Goal: Task Accomplishment & Management: Use online tool/utility

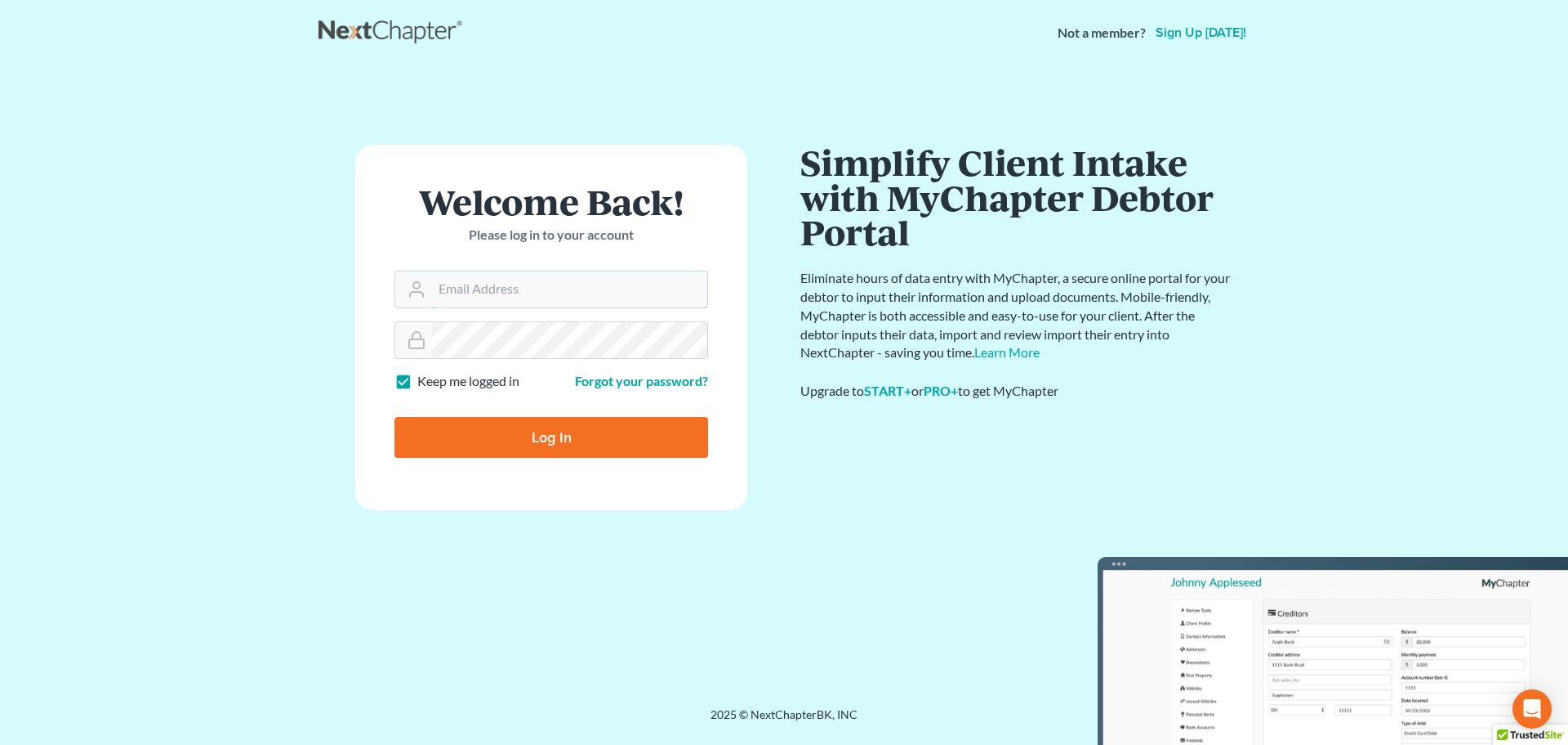
type input "[PERSON_NAME][EMAIL_ADDRESS][DOMAIN_NAME]"
click at [623, 439] on input "Log In" at bounding box center [552, 437] width 314 height 41
type input "Thinking..."
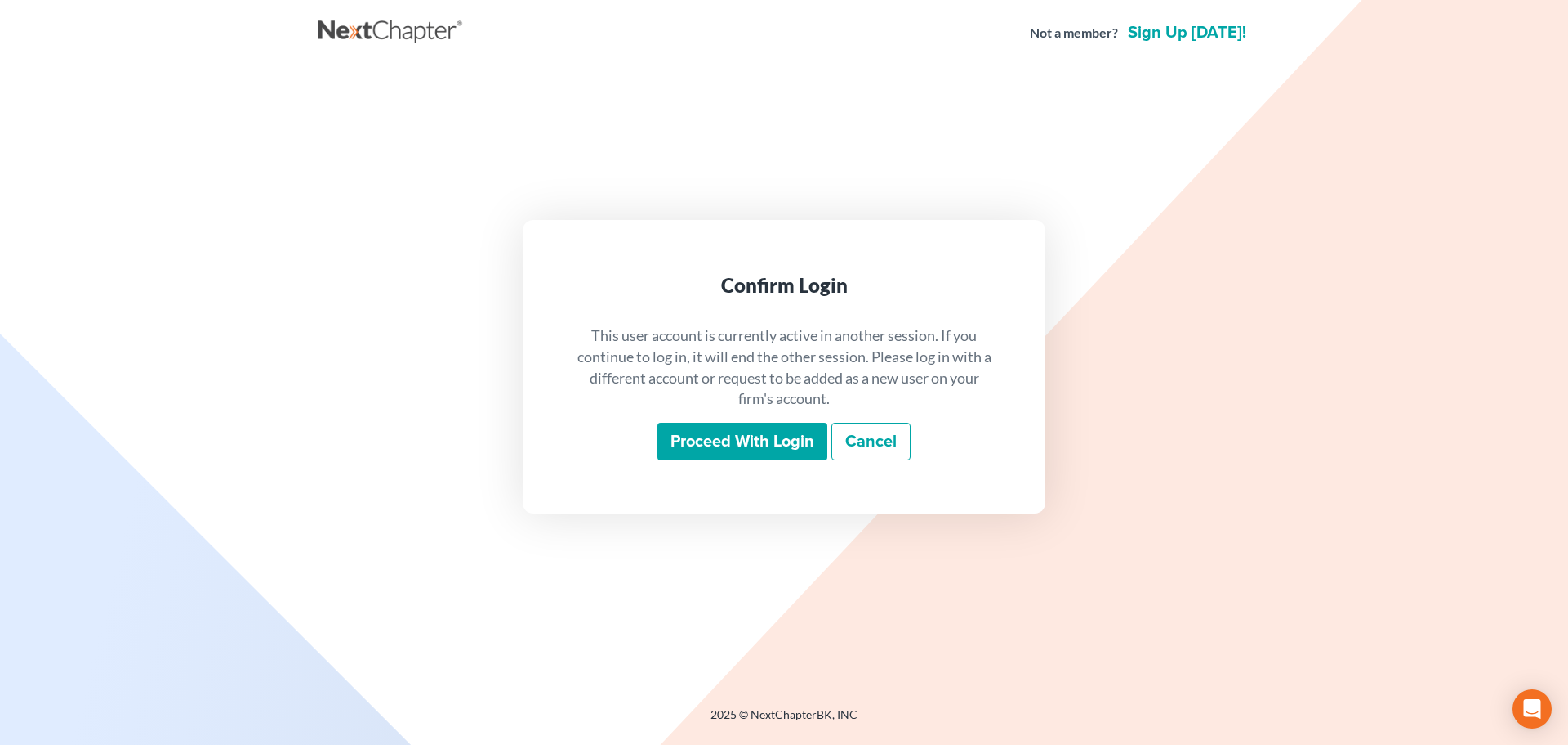
click at [752, 440] on input "Proceed with login" at bounding box center [743, 441] width 170 height 38
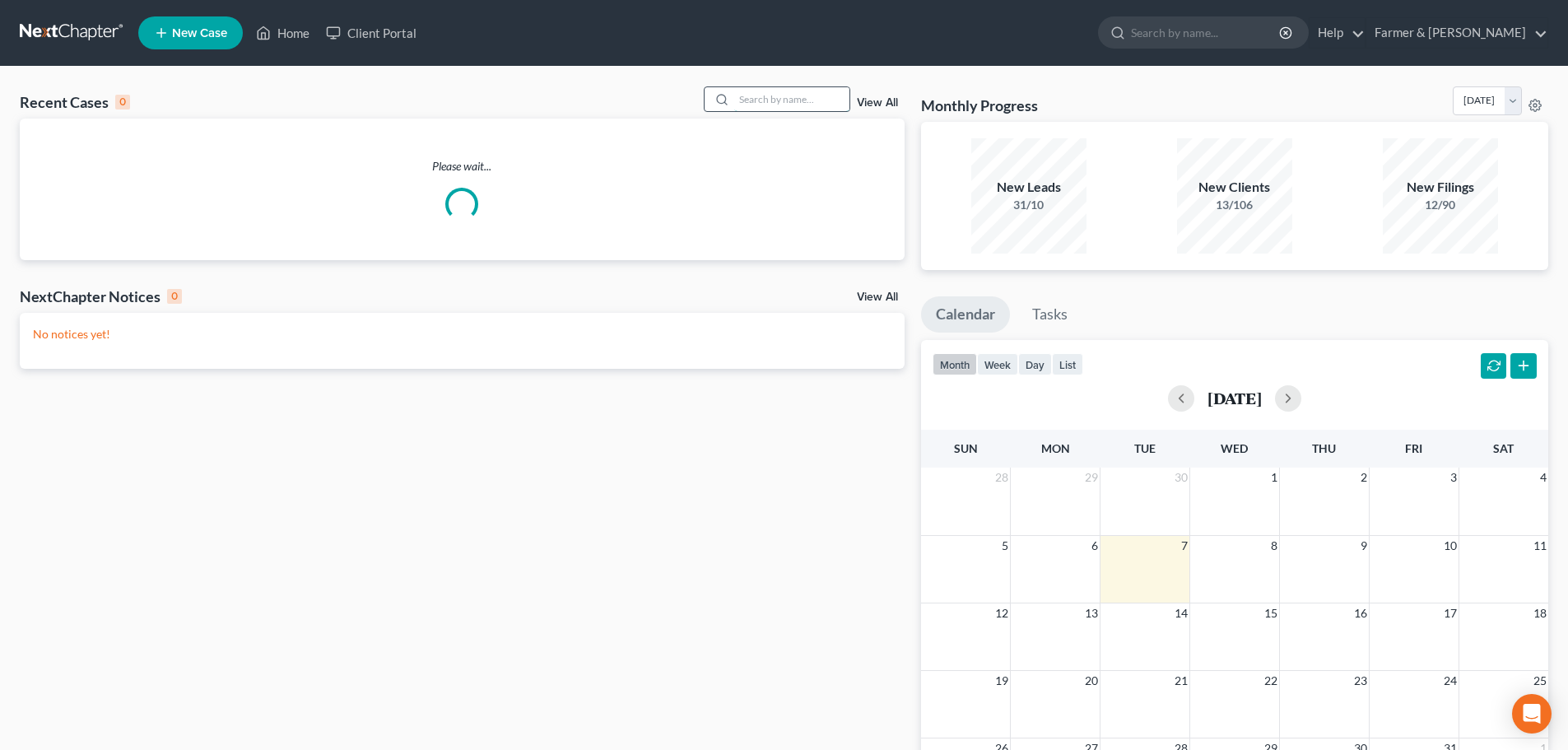
click at [828, 102] on input "search" at bounding box center [792, 99] width 115 height 24
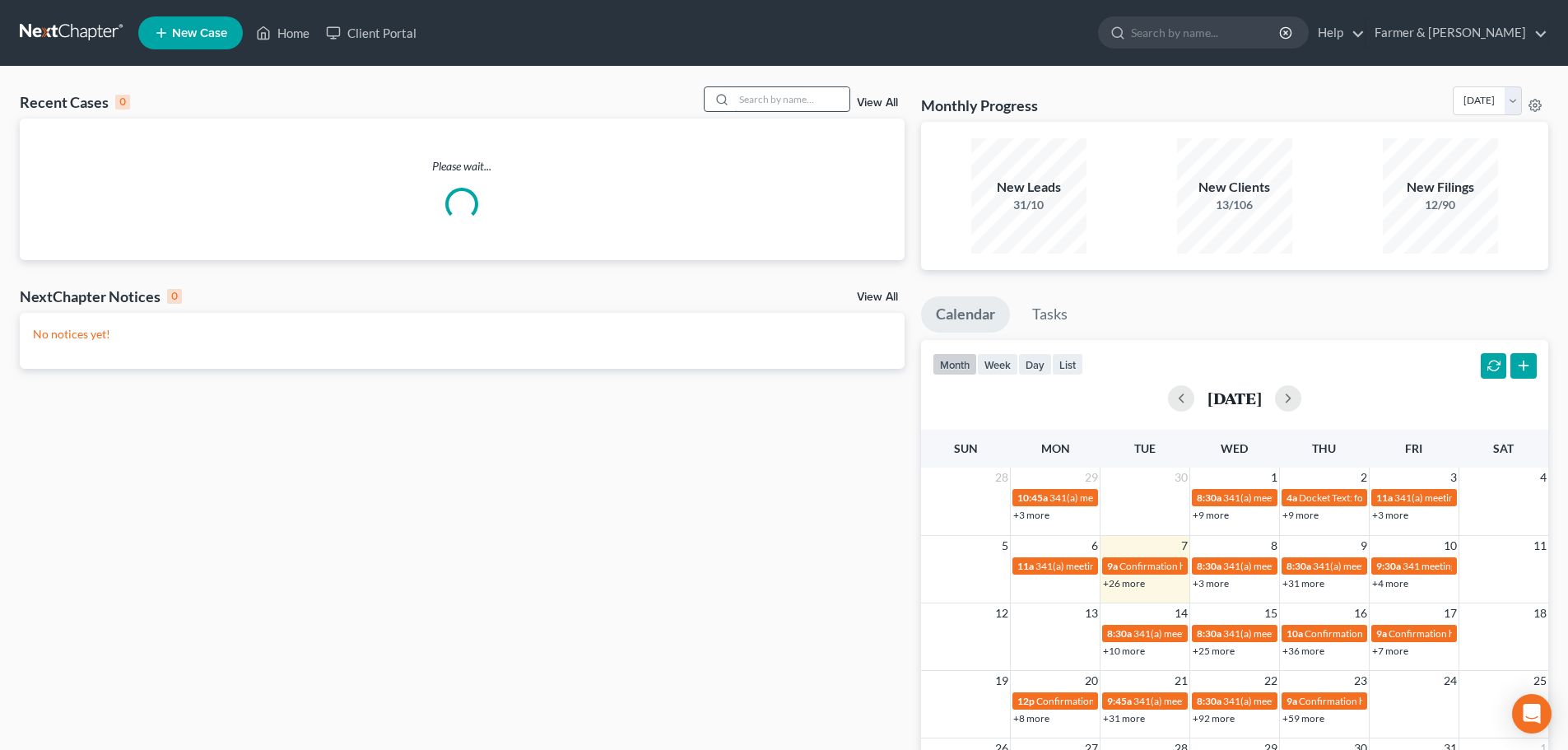
paste input "24-50048"
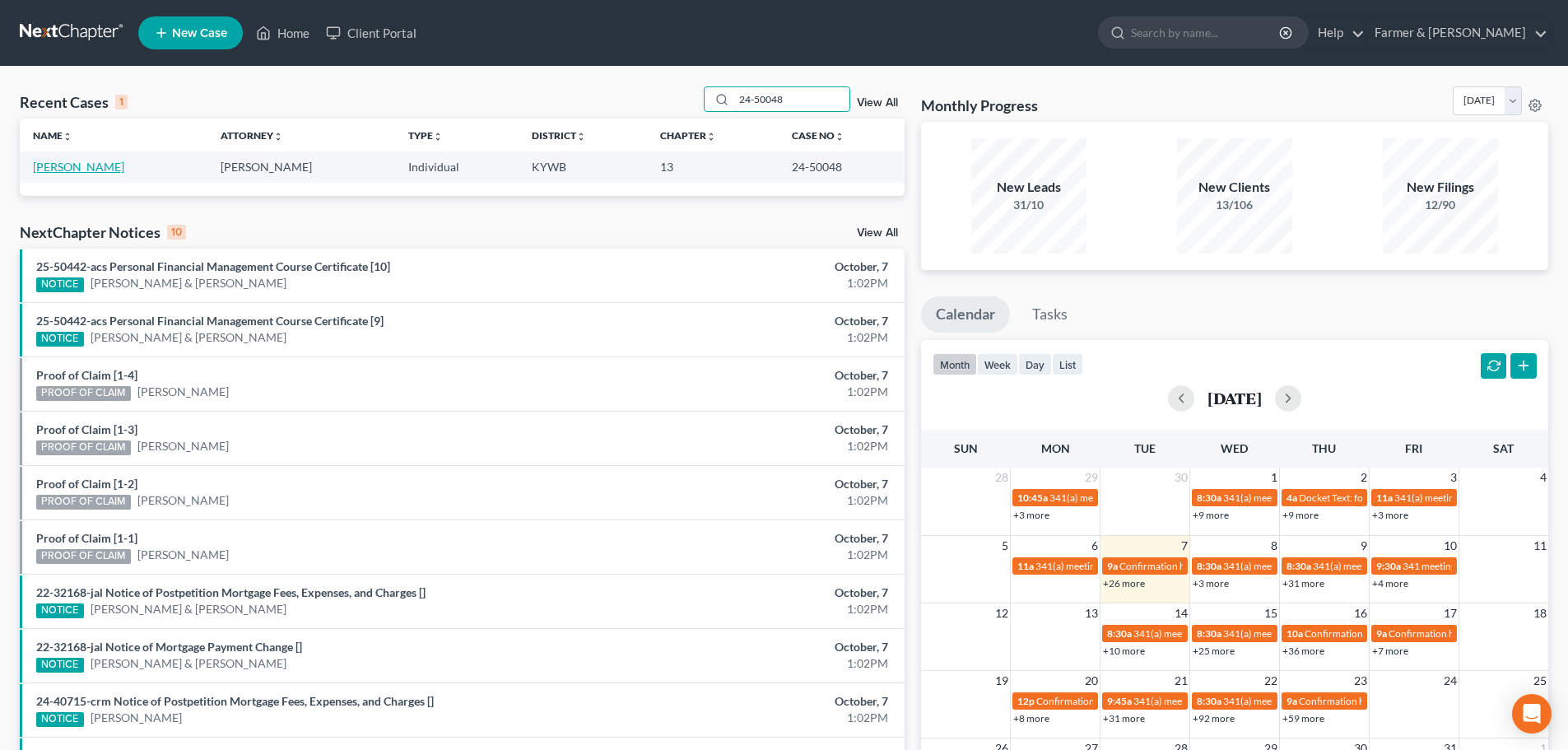
type input "24-50048"
click at [63, 168] on link "[PERSON_NAME]" at bounding box center [78, 167] width 91 height 14
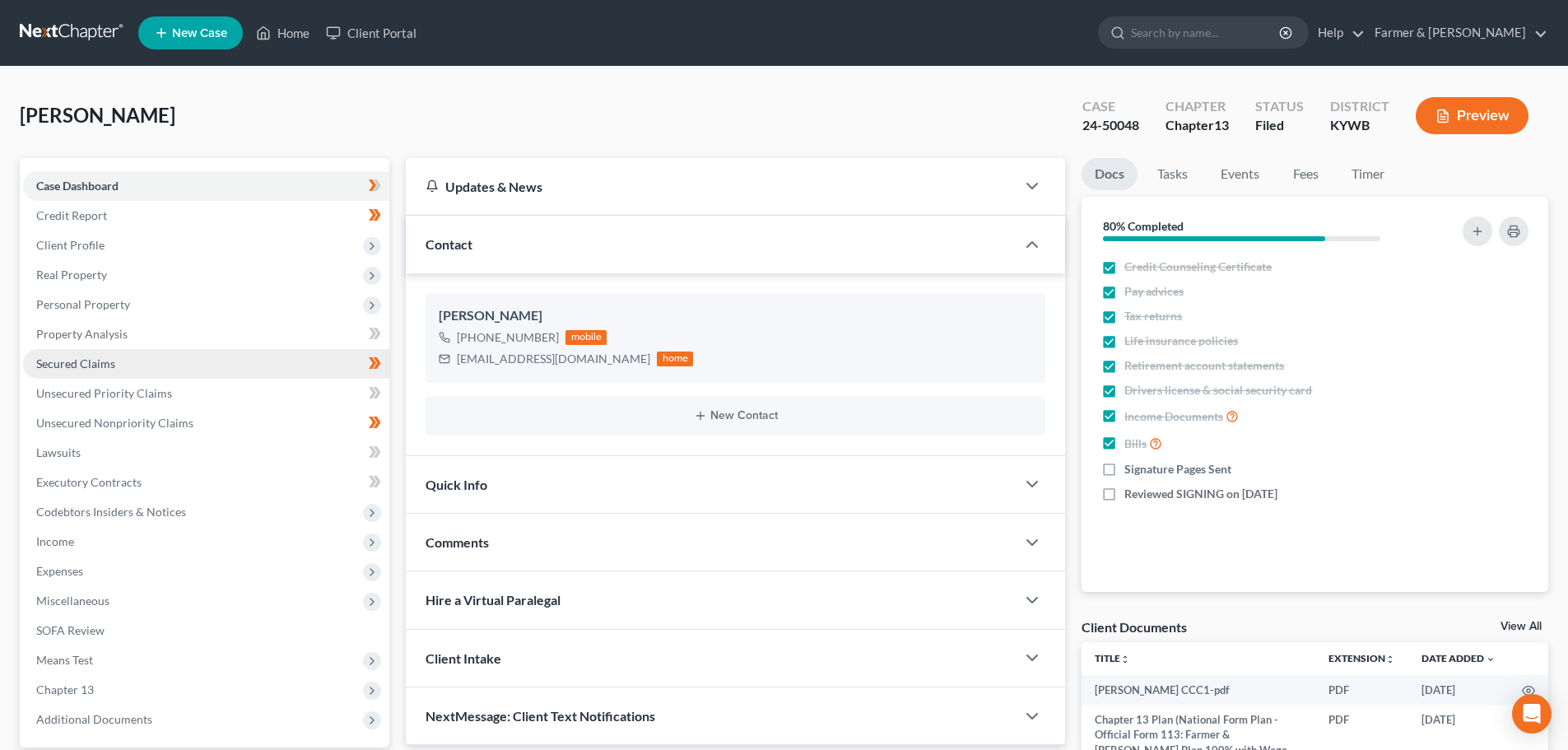
click at [62, 359] on span "Secured Claims" at bounding box center [75, 363] width 79 height 14
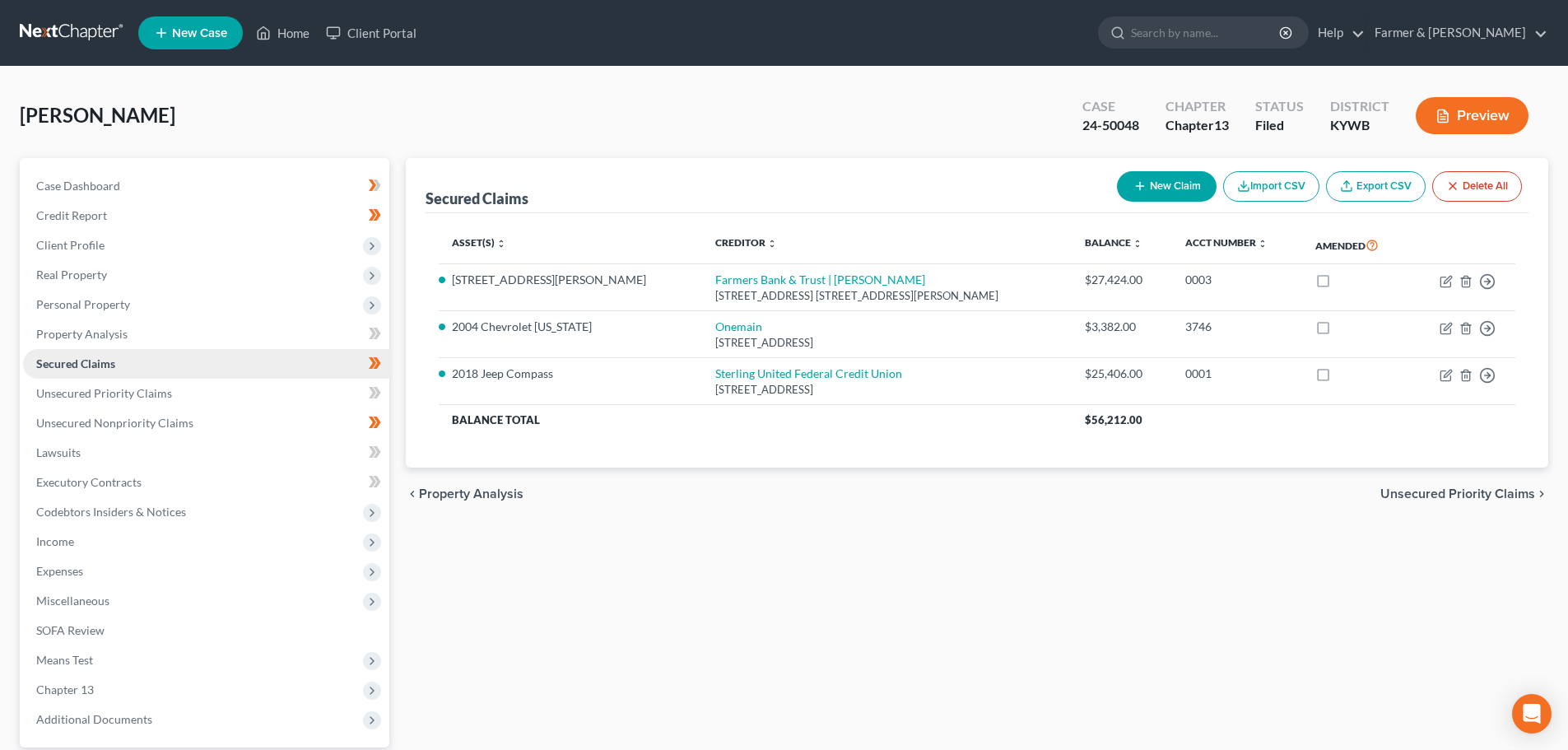
scroll to position [155, 0]
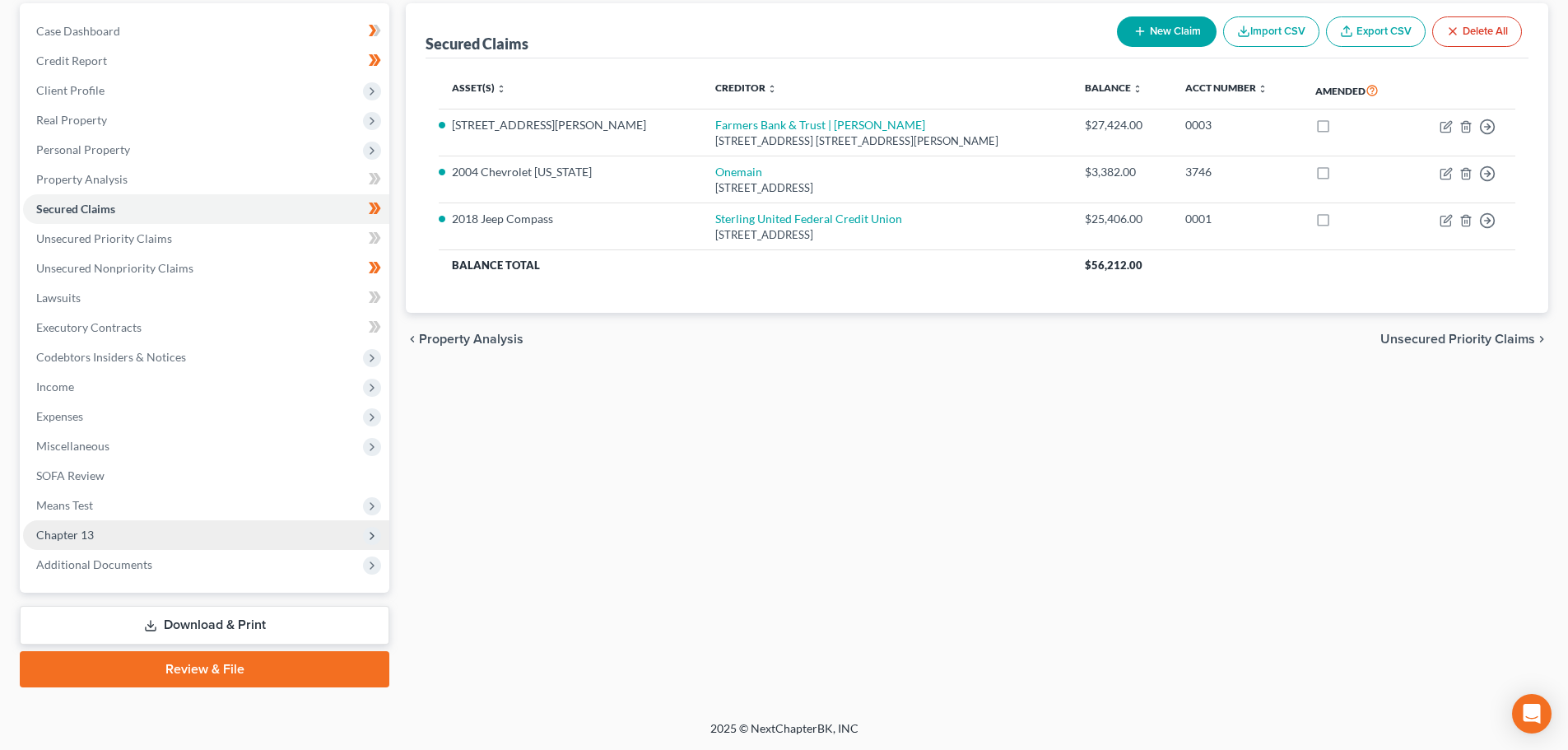
click at [110, 526] on span "Chapter 13" at bounding box center [206, 535] width 367 height 30
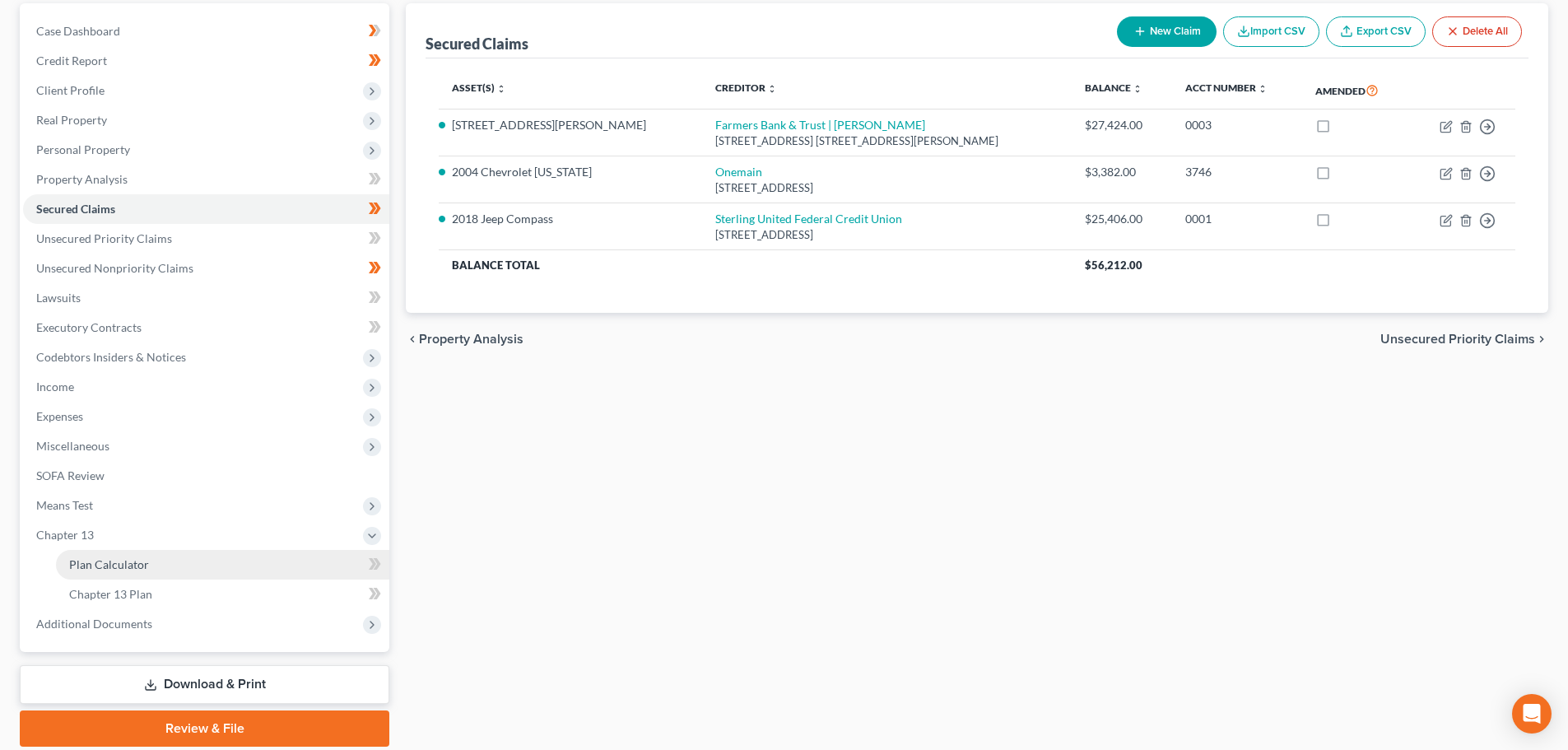
click at [108, 563] on span "Plan Calculator" at bounding box center [109, 564] width 80 height 14
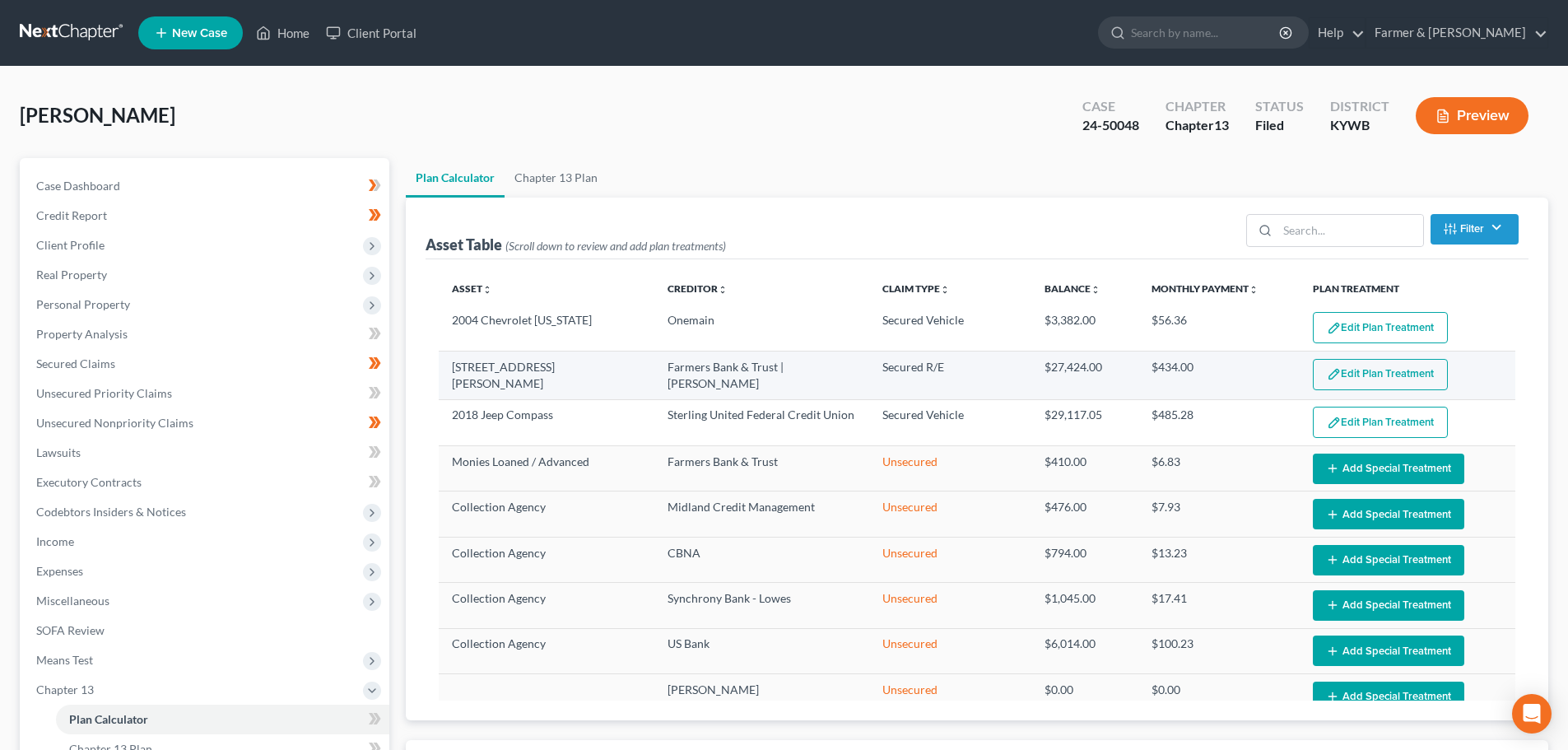
select select "59"
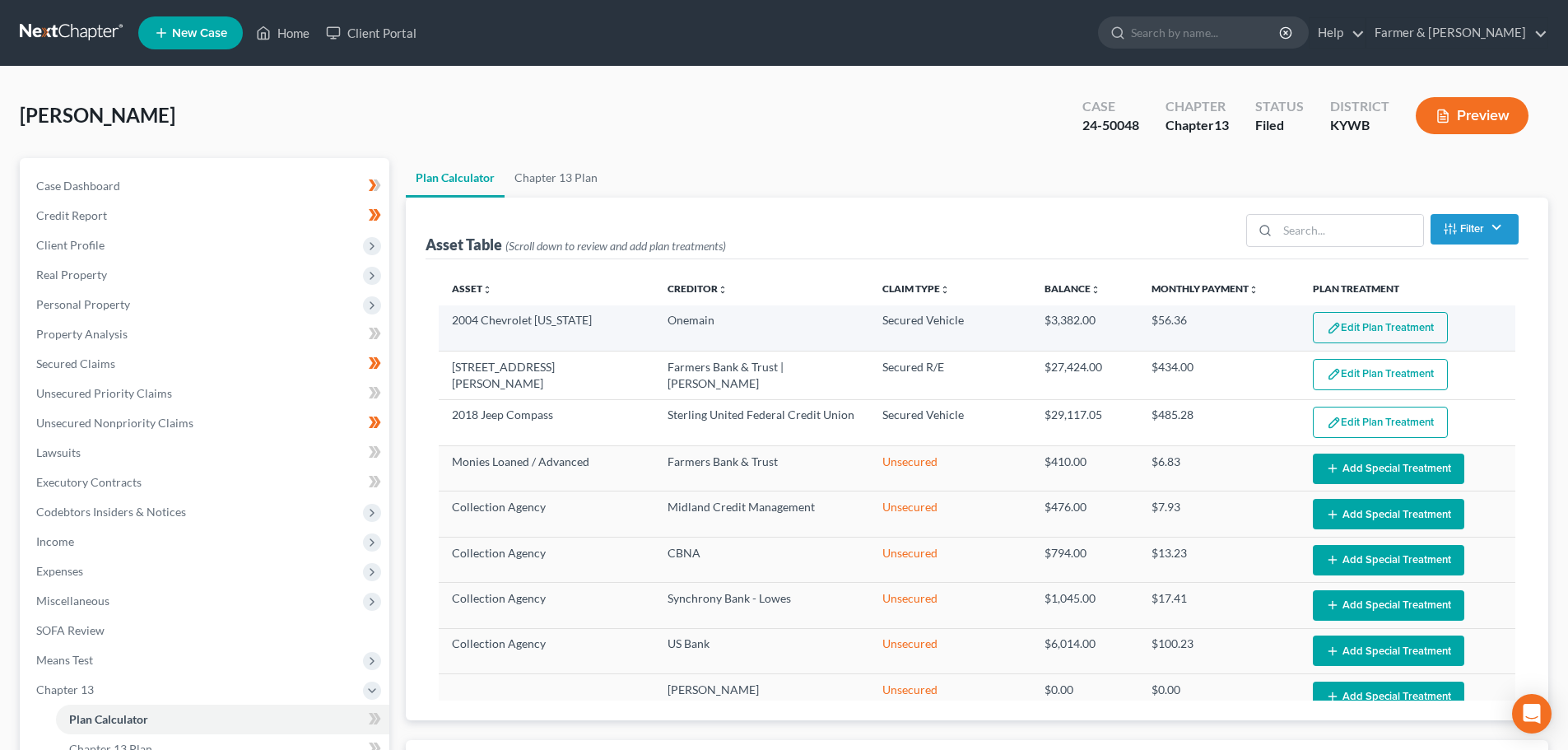
click at [1328, 321] on img "button" at bounding box center [1335, 328] width 14 height 14
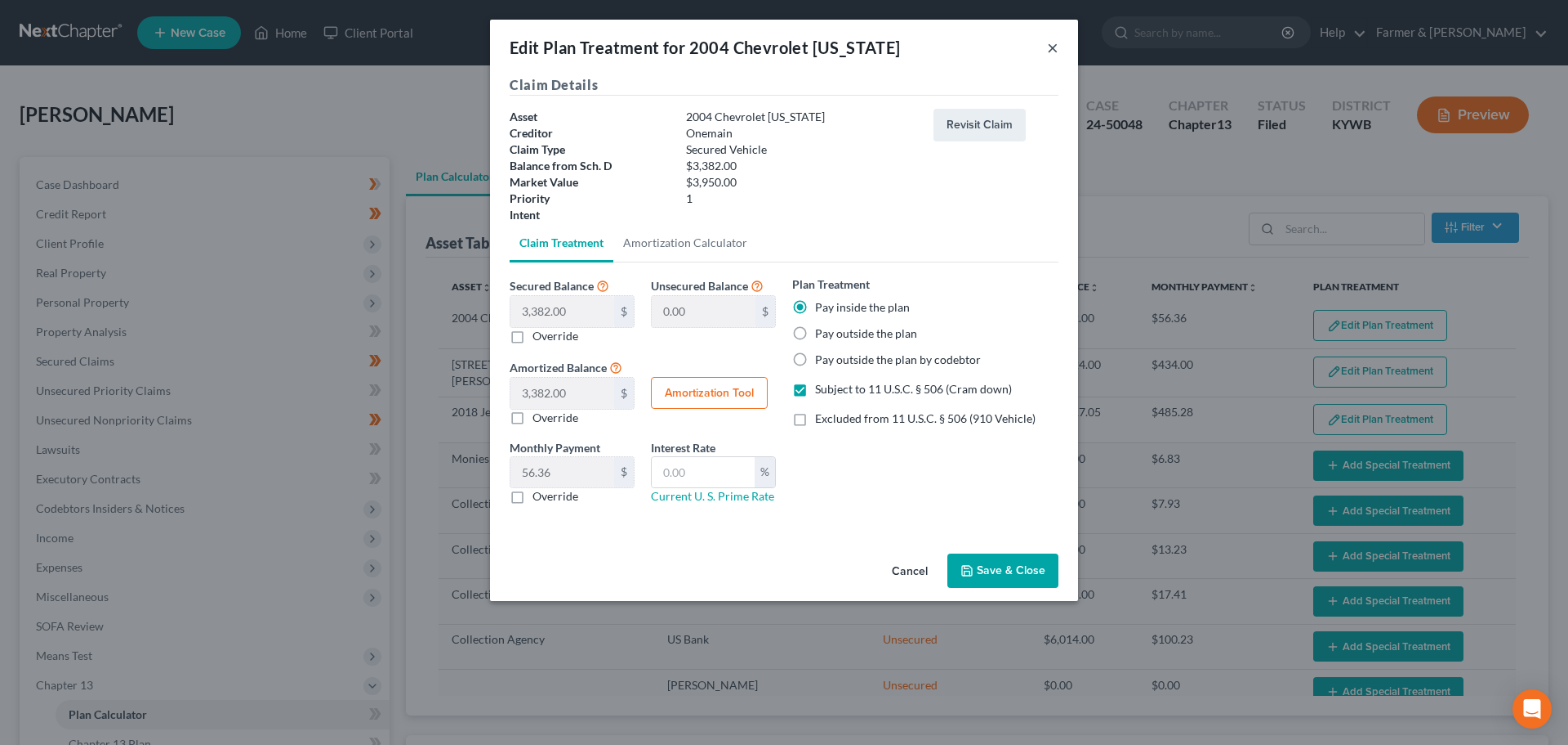
click at [1052, 46] on button "×" at bounding box center [1052, 47] width 11 height 19
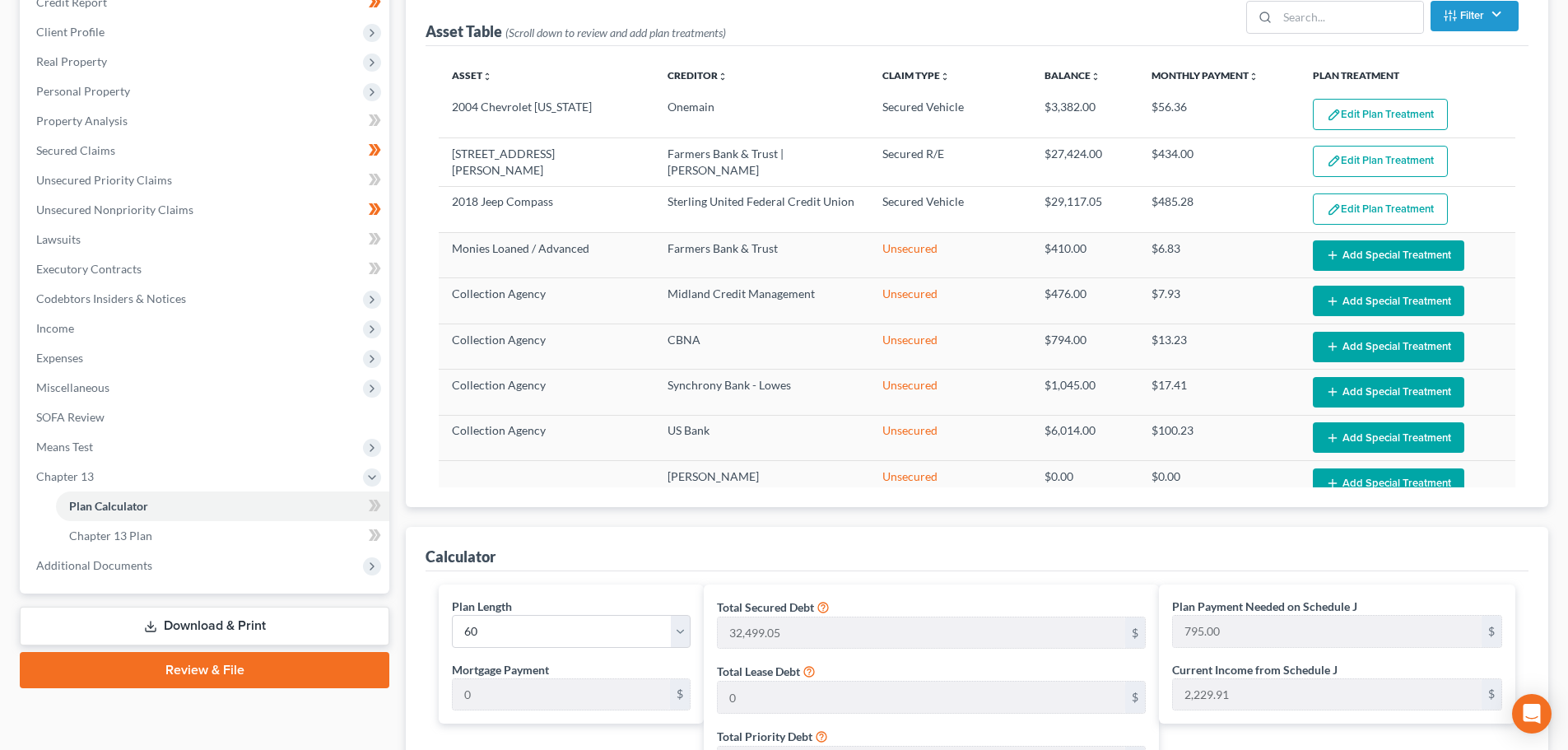
scroll to position [384, 0]
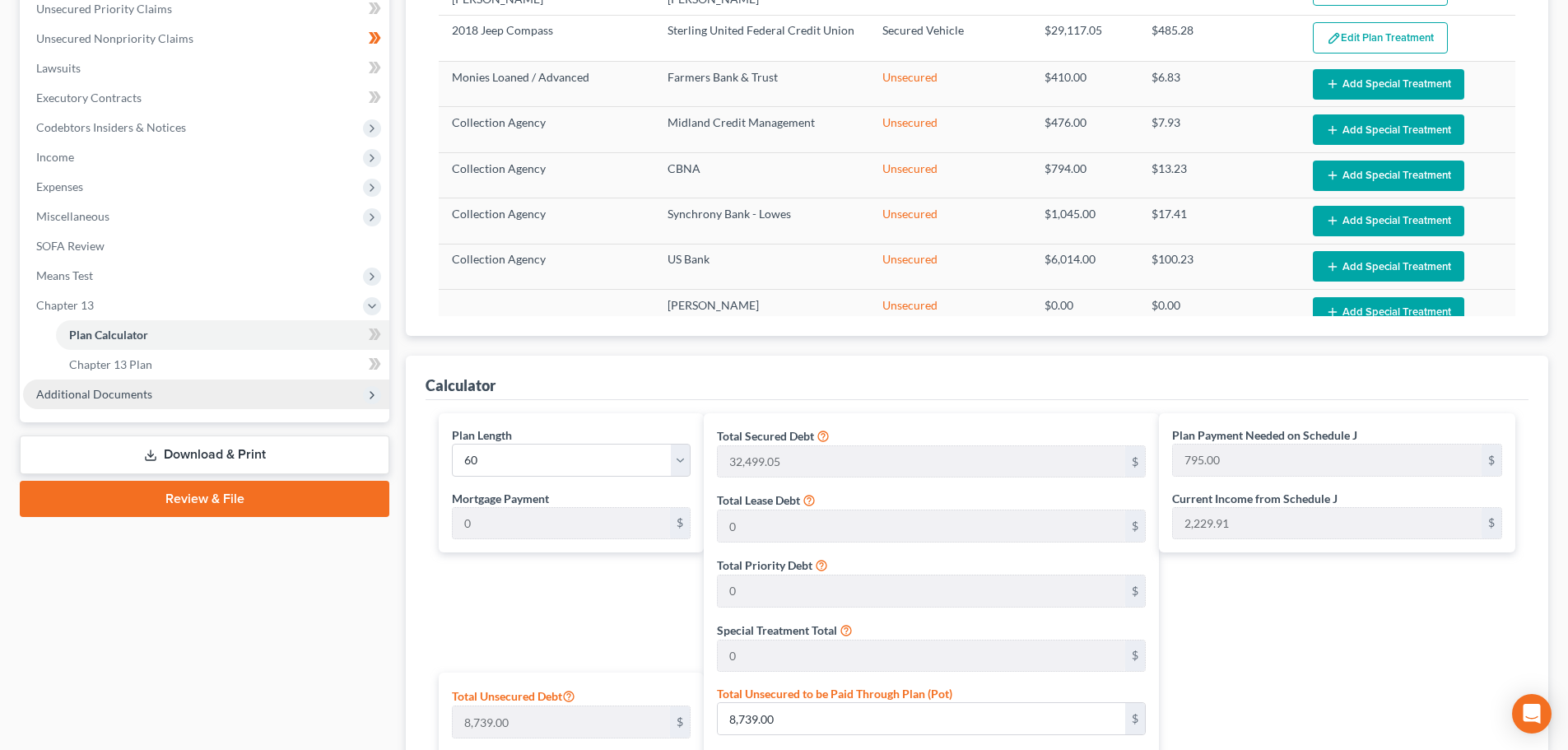
click at [190, 398] on span "Additional Documents" at bounding box center [206, 394] width 367 height 30
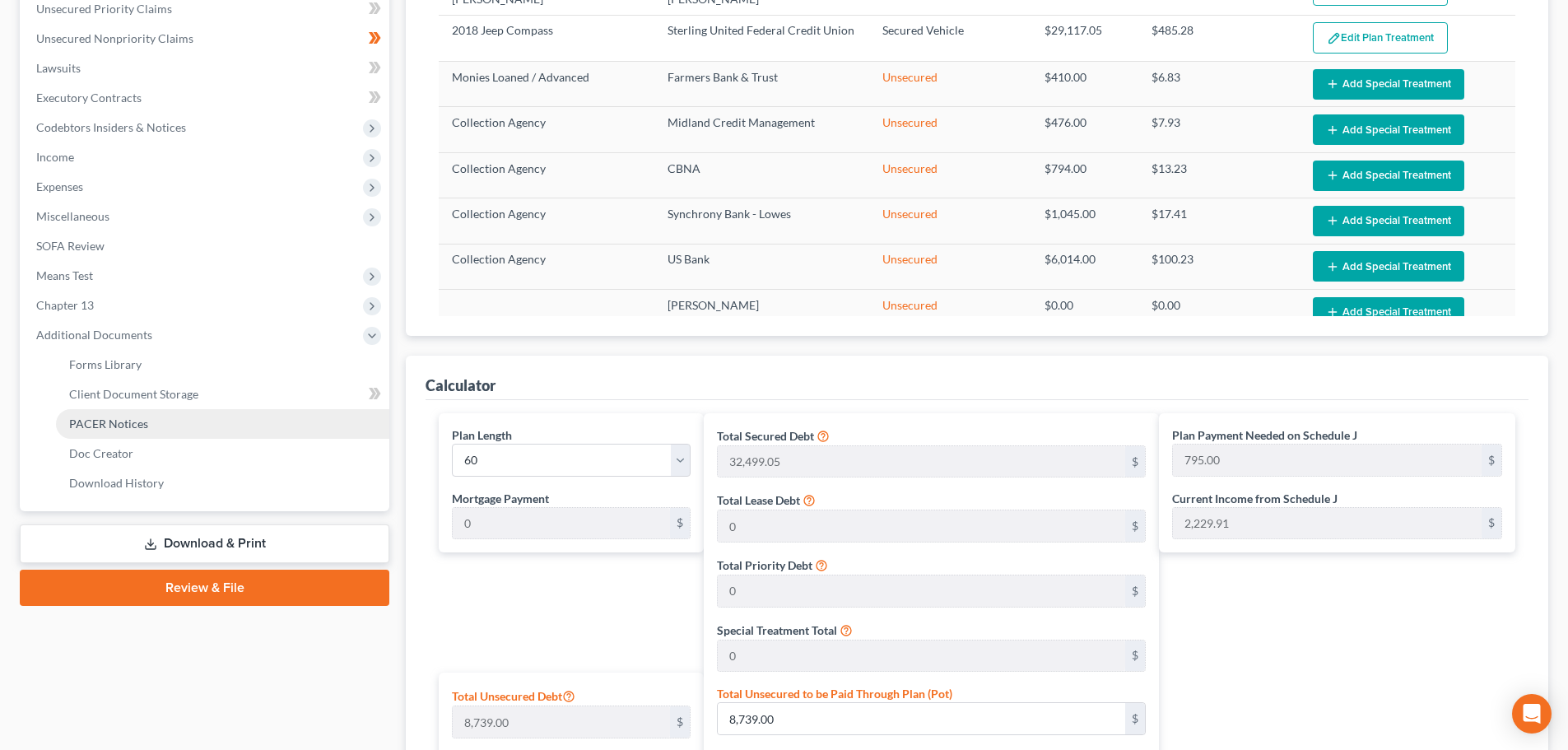
click at [158, 429] on link "PACER Notices" at bounding box center [222, 424] width 333 height 30
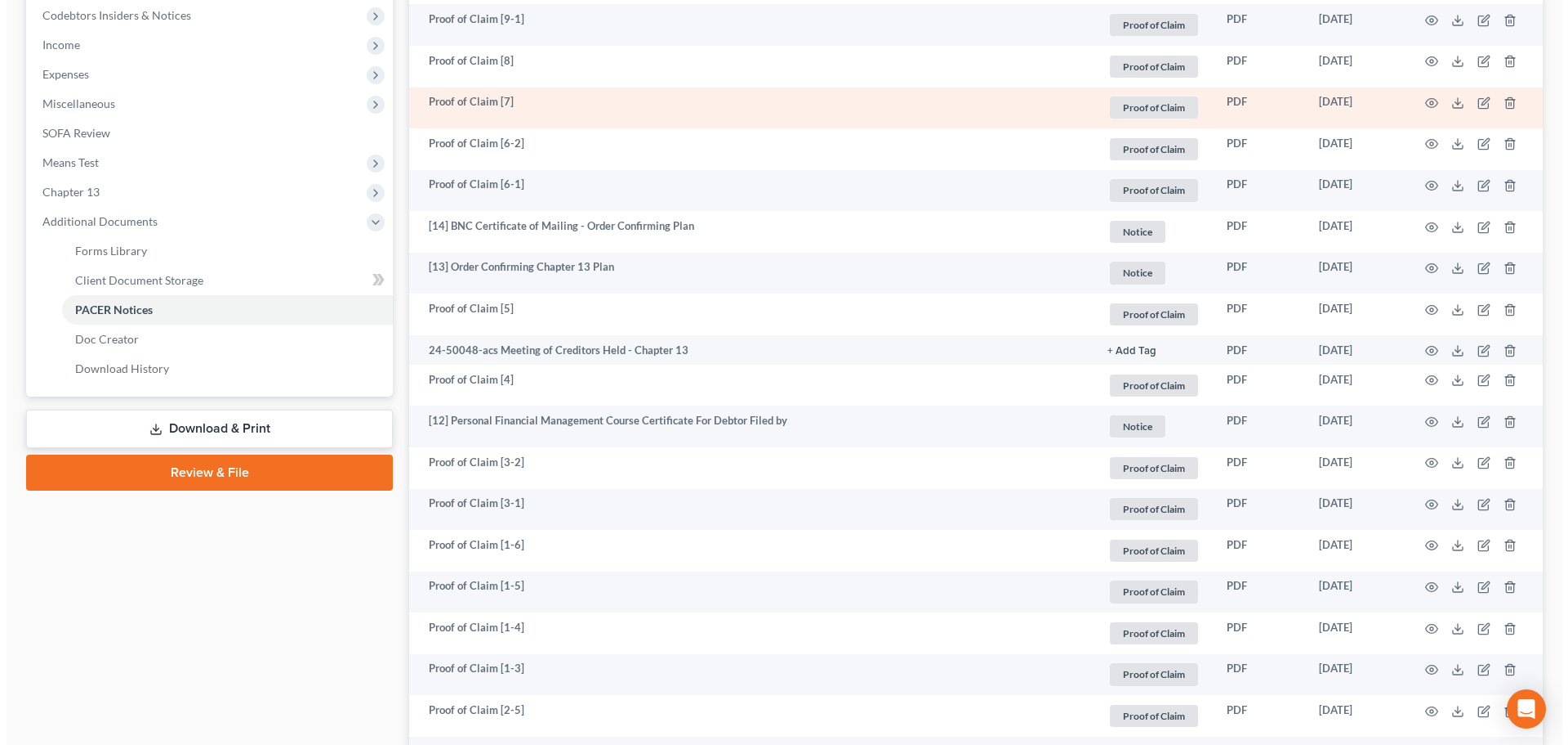
scroll to position [572, 0]
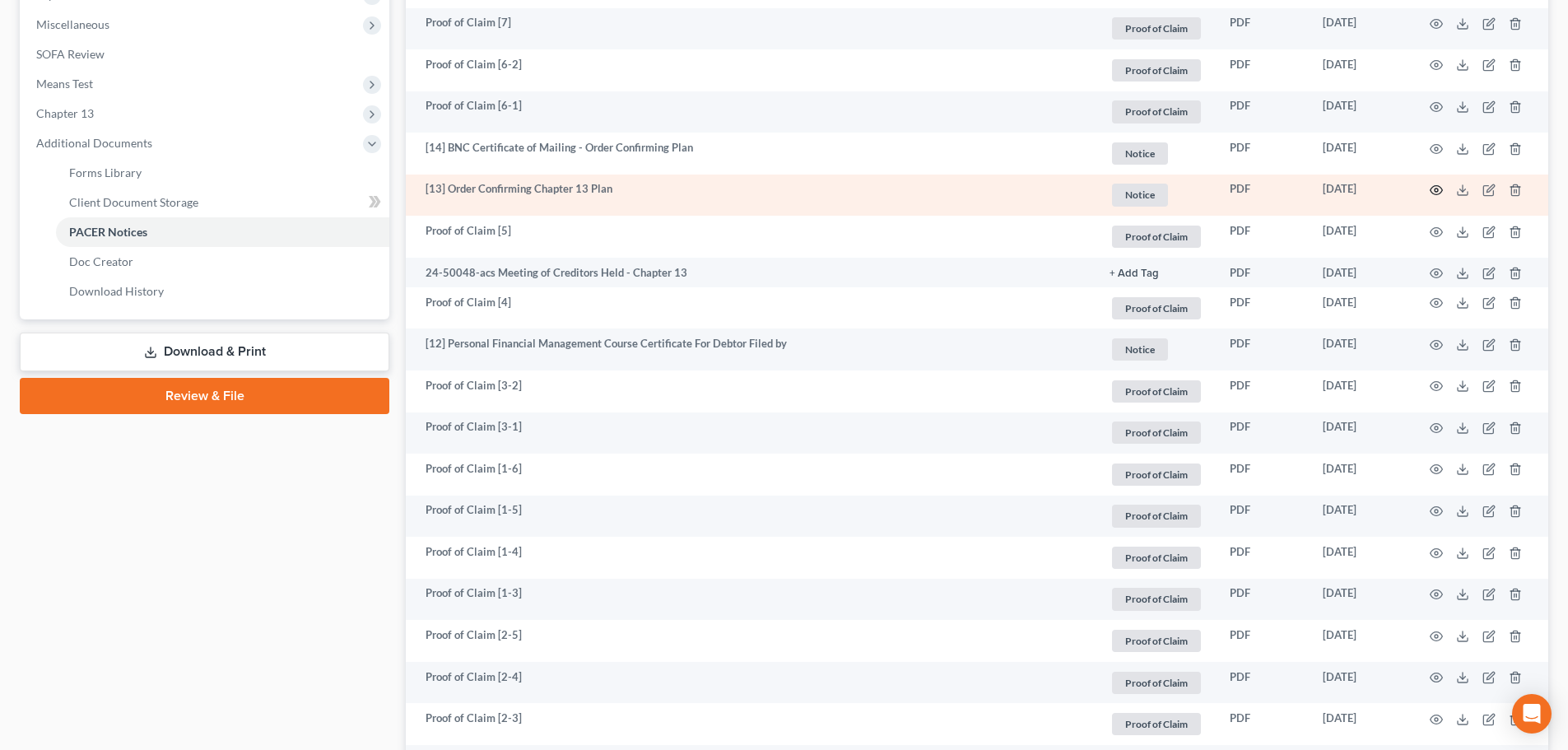
click at [1434, 190] on icon "button" at bounding box center [1436, 190] width 13 height 13
